Goal: Information Seeking & Learning: Learn about a topic

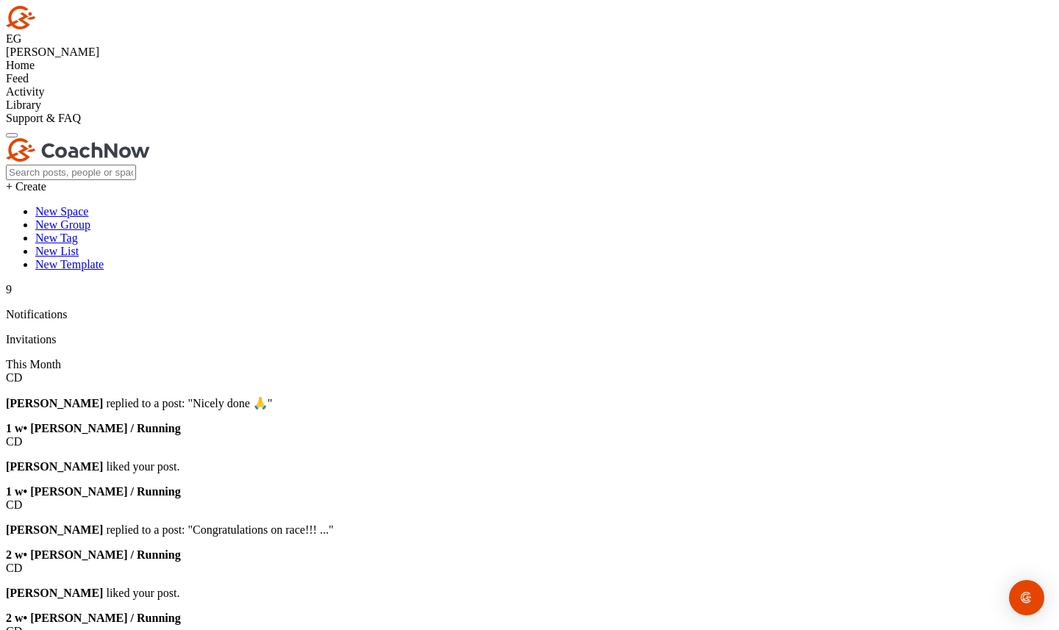
scroll to position [239, 0]
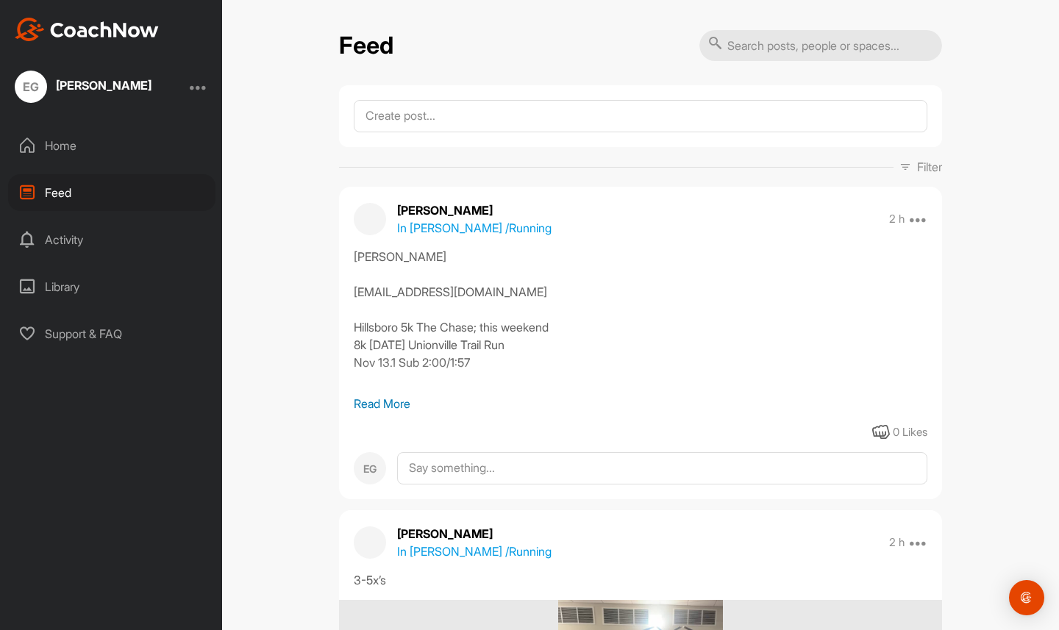
click at [385, 404] on p "Read More" at bounding box center [641, 404] width 574 height 18
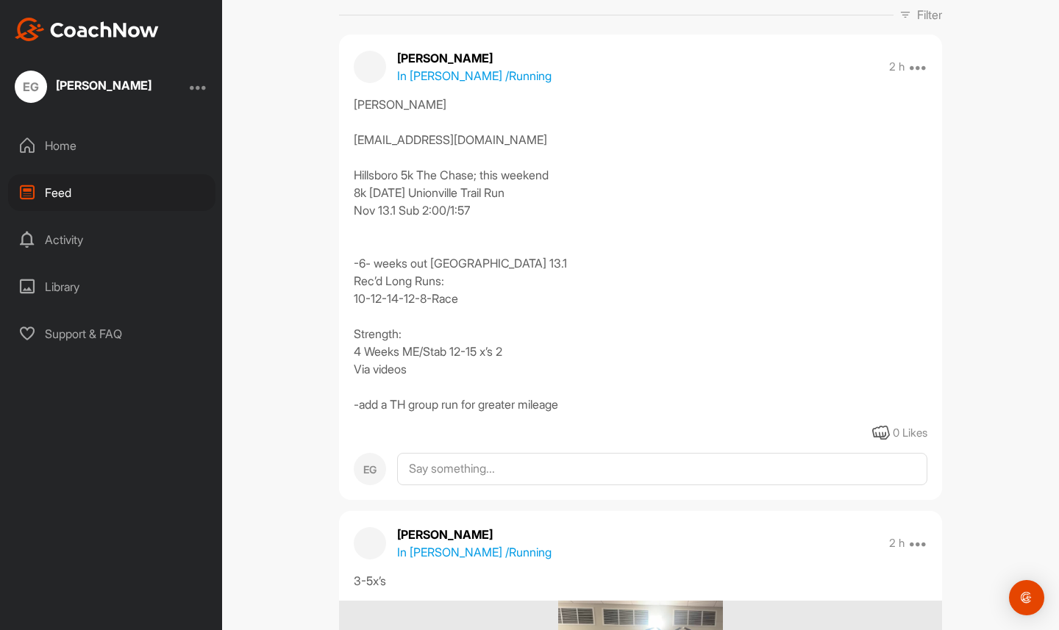
scroll to position [154, 0]
drag, startPoint x: 683, startPoint y: 271, endPoint x: 672, endPoint y: 332, distance: 62.8
click at [672, 332] on div "[PERSON_NAME] [EMAIL_ADDRESS][DOMAIN_NAME] Hillsboro 5k The Chase; this weekend…" at bounding box center [641, 253] width 574 height 318
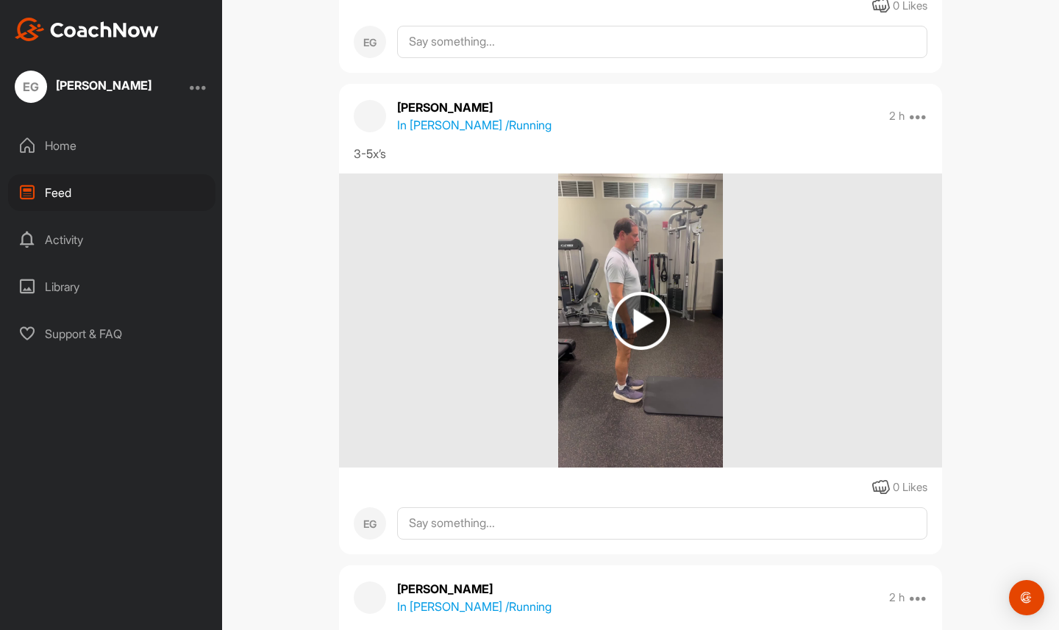
scroll to position [581, 0]
click at [643, 319] on img at bounding box center [641, 319] width 58 height 58
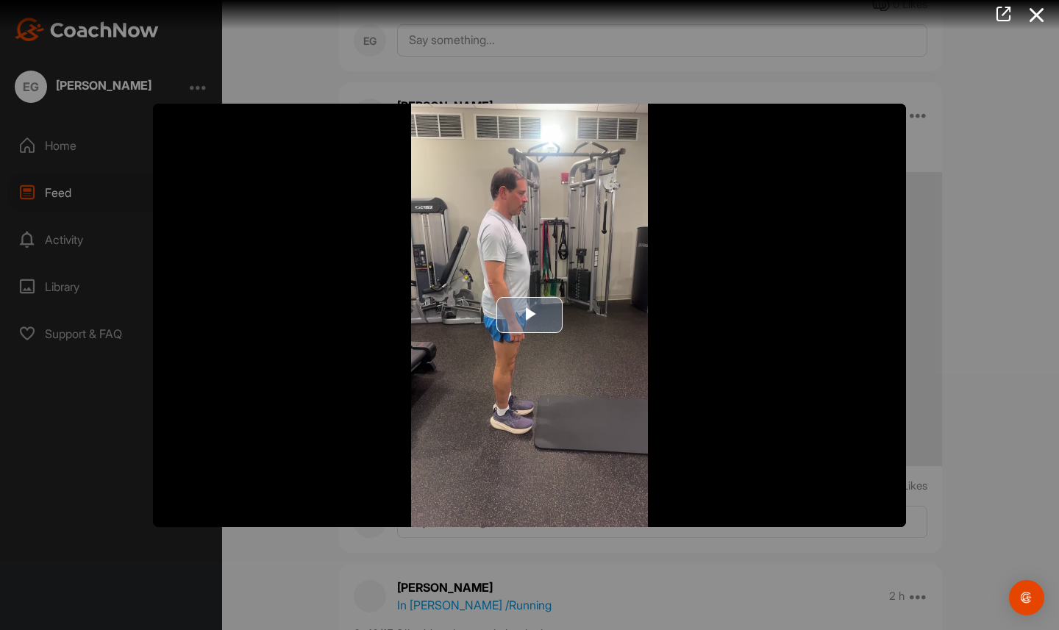
click at [529, 315] on span "Video Player" at bounding box center [529, 315] width 0 height 0
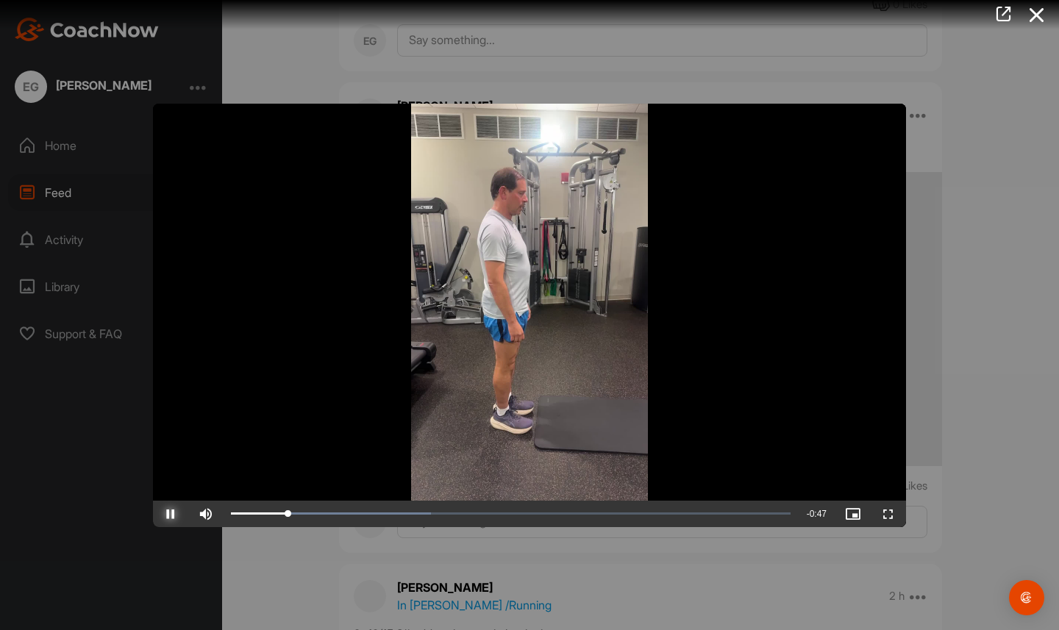
click at [171, 514] on span "Video Player" at bounding box center [170, 514] width 35 height 0
click at [1037, 15] on icon at bounding box center [1037, 14] width 34 height 27
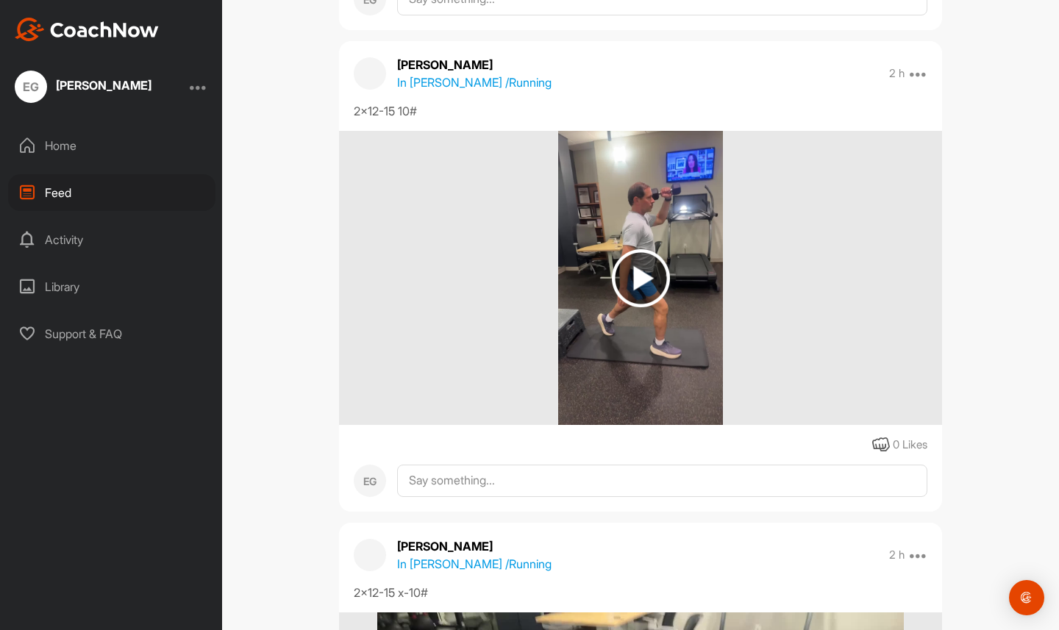
scroll to position [3514, 0]
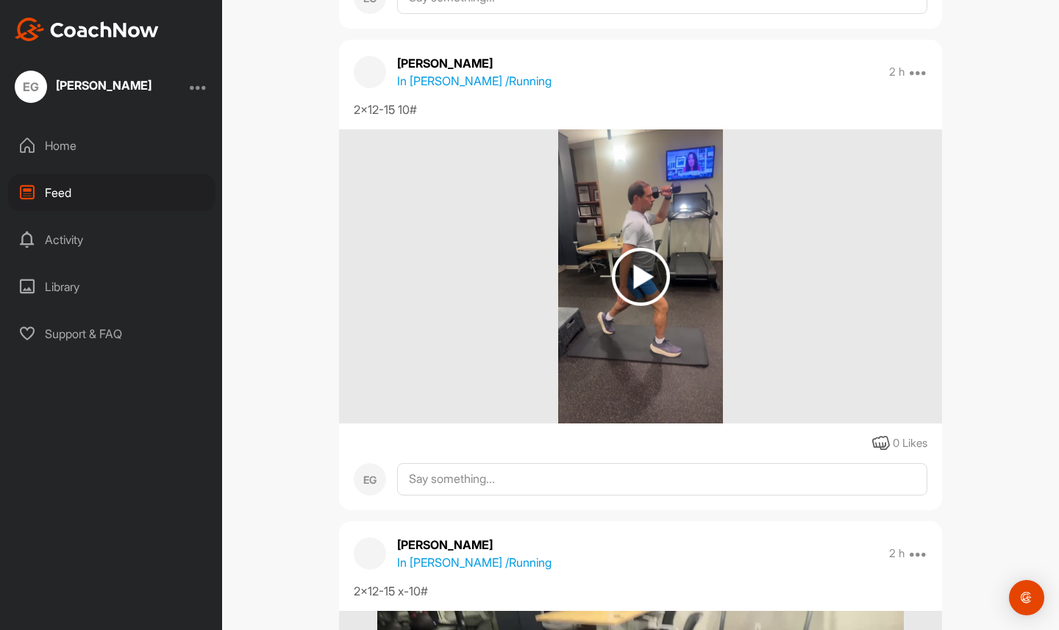
click at [638, 275] on img at bounding box center [641, 277] width 58 height 58
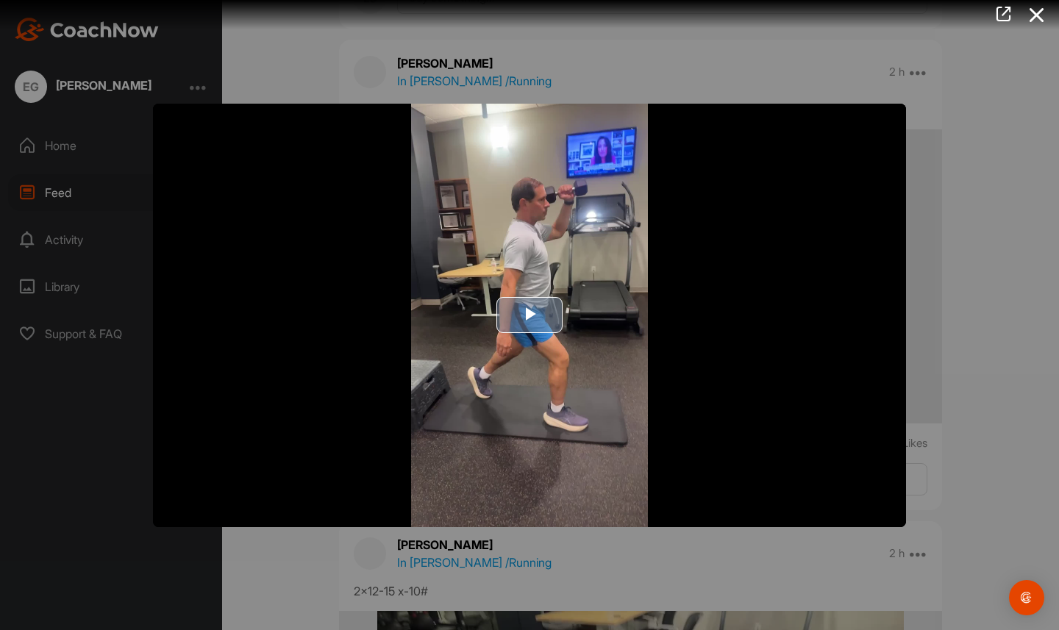
click at [529, 315] on span "Video Player" at bounding box center [529, 315] width 0 height 0
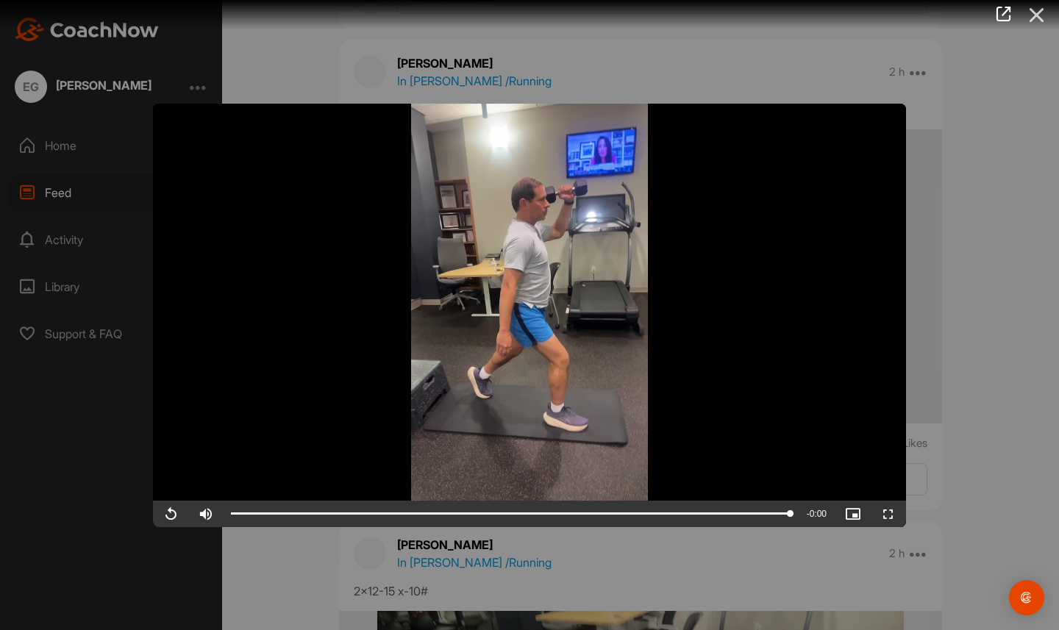
click at [1038, 14] on icon at bounding box center [1037, 14] width 34 height 27
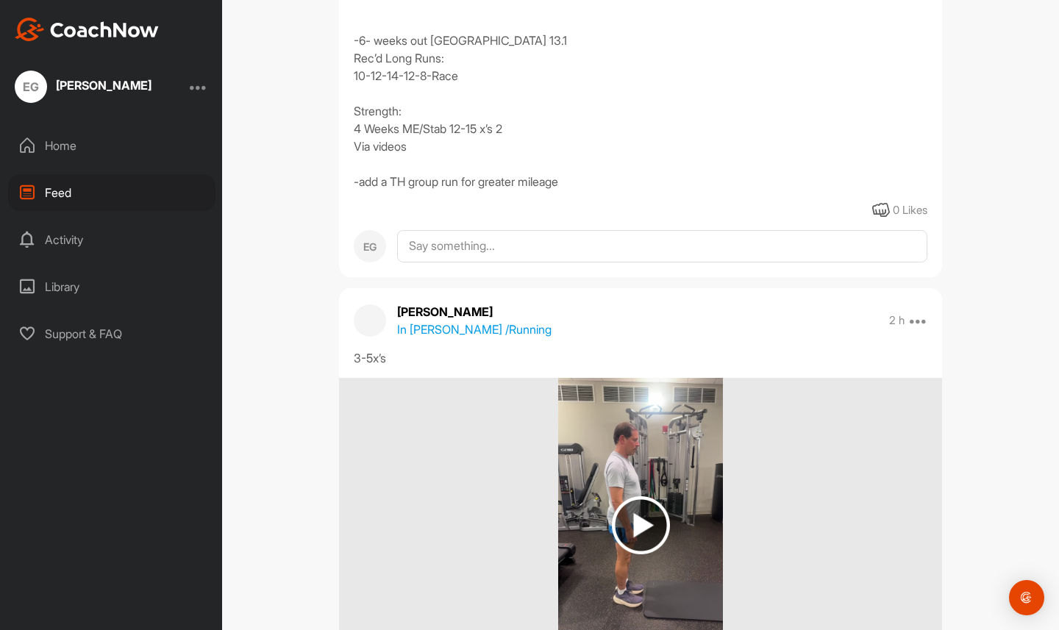
scroll to position [0, 0]
